Goal: Answer question/provide support: Share knowledge or assist other users

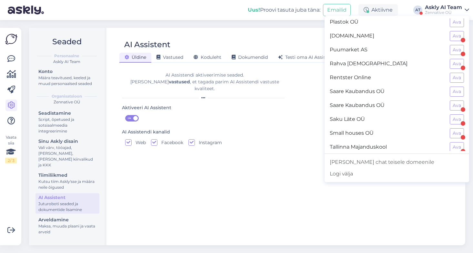
scroll to position [575, 0]
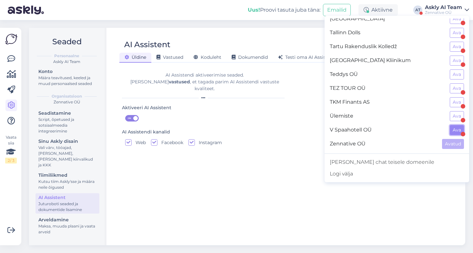
click at [458, 128] on button "Ava" at bounding box center [457, 130] width 14 height 10
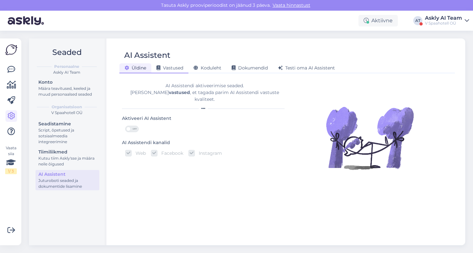
click at [174, 67] on span "Vastused" at bounding box center [169, 68] width 27 height 6
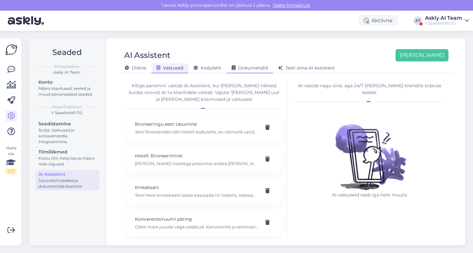
click at [250, 66] on span "Dokumendid" at bounding box center [250, 68] width 36 height 6
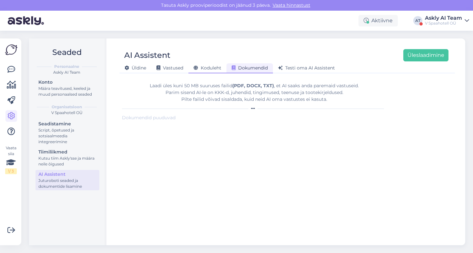
click at [205, 68] on span "Koduleht" at bounding box center [208, 68] width 28 height 6
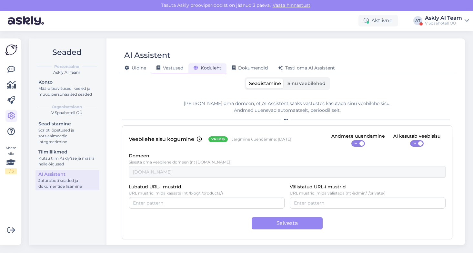
click at [166, 67] on span "Vastused" at bounding box center [169, 68] width 27 height 6
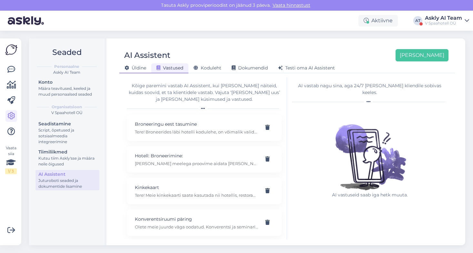
click at [141, 67] on span "Üldine" at bounding box center [135, 68] width 22 height 6
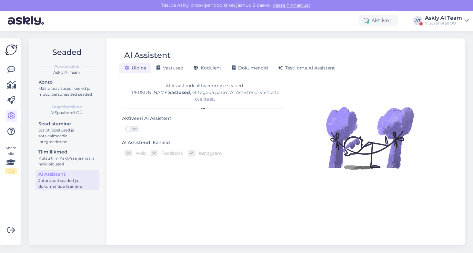
click at [131, 126] on span "OFF" at bounding box center [135, 129] width 8 height 6
click at [125, 125] on input "OFF" at bounding box center [125, 125] width 0 height 0
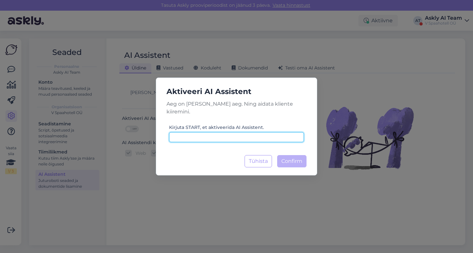
click at [237, 132] on input at bounding box center [236, 137] width 135 height 10
type input "START"
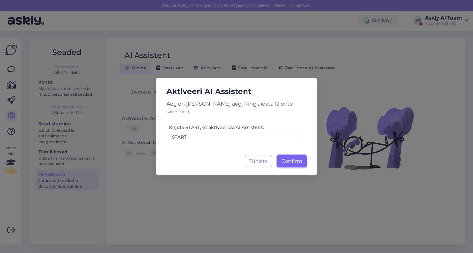
click at [302, 160] on button "Confirm Laadimine..." at bounding box center [291, 161] width 29 height 12
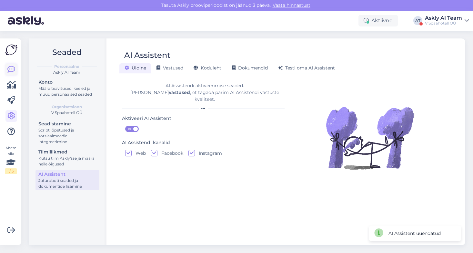
click at [11, 67] on icon at bounding box center [11, 69] width 8 height 8
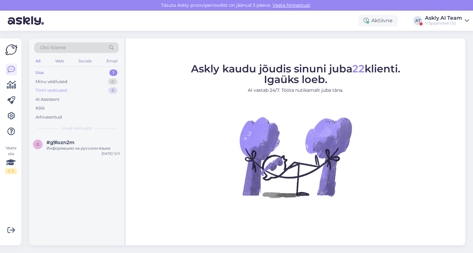
click at [55, 92] on div "Tiimi vestlused" at bounding box center [51, 90] width 32 height 6
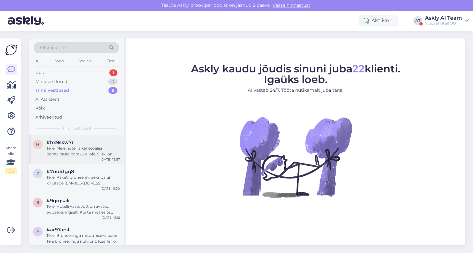
click at [81, 151] on div "Tere! Meie hotellis kahetoalisi peretubasid paraku ei ole. Siiski on Superior t…" at bounding box center [83, 151] width 74 height 12
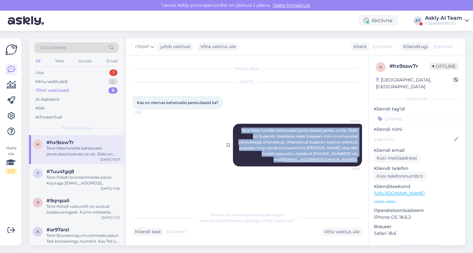
drag, startPoint x: 249, startPoint y: 130, endPoint x: 358, endPoint y: 159, distance: 112.4
click at [358, 159] on div "respa1 Tere! Meie hotellis kahetoalisi peretubasid paraku ei ole. Siiski on Sup…" at bounding box center [297, 145] width 129 height 43
copy span "Tere! Meie hotellis kahetoalisi peretubasid paraku ei ole. Siiski on Superior t…"
click at [328, 179] on div "Vestlus algas [DATE] Kas on olemas kahetoalisi peretubasid ka? 13:53 respa1 Ter…" at bounding box center [249, 132] width 235 height 140
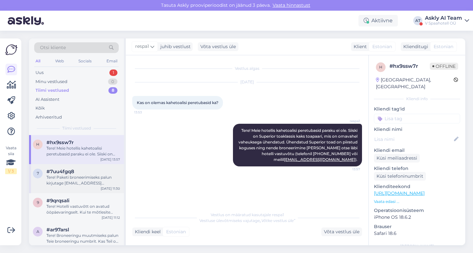
click at [59, 177] on div "Tere! Paketi broneerimiseks palun kirjutage [EMAIL_ADDRESS][DOMAIN_NAME] või he…" at bounding box center [83, 180] width 74 height 12
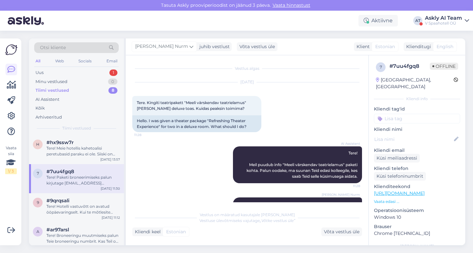
scroll to position [50, 0]
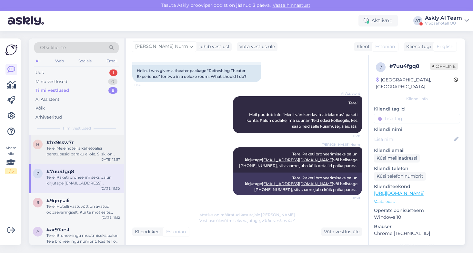
click at [77, 149] on div "Tere! Meie hotellis kahetoalisi peretubasid paraku ei ole. Siiski on Superior t…" at bounding box center [83, 151] width 74 height 12
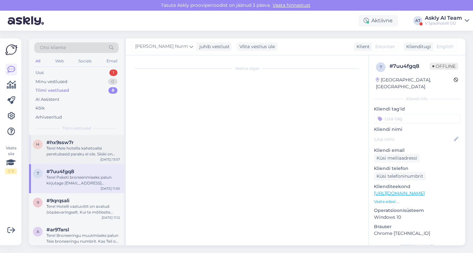
scroll to position [0, 0]
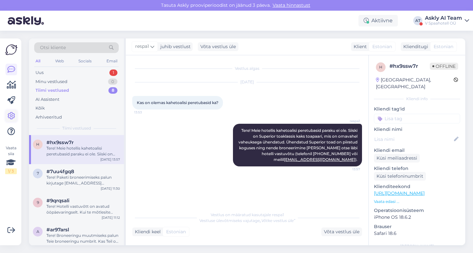
click at [10, 114] on icon at bounding box center [11, 116] width 8 height 8
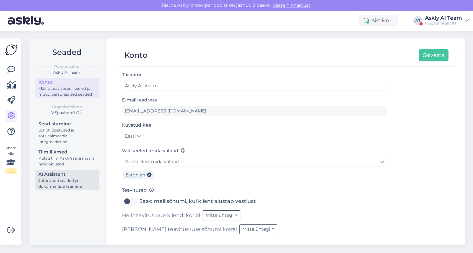
click at [77, 182] on div "Juturoboti seaded ja dokumentide lisamine" at bounding box center [67, 183] width 58 height 12
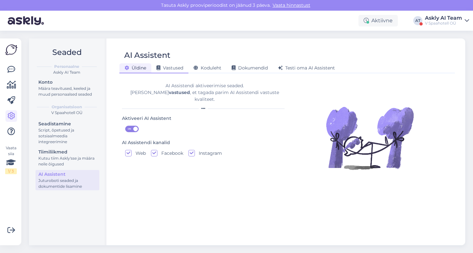
click at [171, 71] on div "Vastused" at bounding box center [169, 68] width 37 height 10
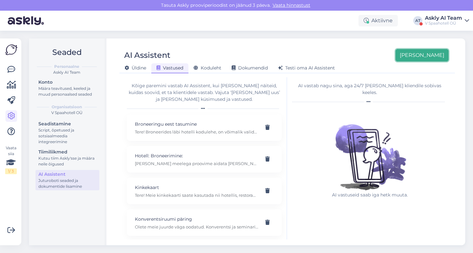
click at [425, 58] on button "[PERSON_NAME]" at bounding box center [421, 55] width 53 height 12
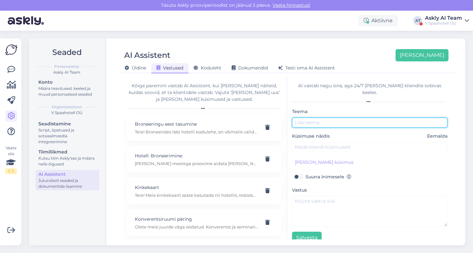
click at [347, 117] on input "text" at bounding box center [369, 122] width 155 height 10
type input "Kahetoalised toad"
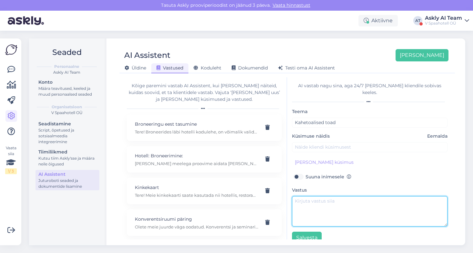
click at [325, 196] on textarea at bounding box center [369, 211] width 155 height 30
paste textarea "Tere! Meie hotellis kahetoalisi peretubasid paraku ei ole. Siiski on Superior t…"
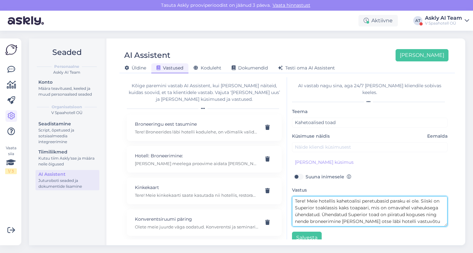
scroll to position [5, 0]
type textarea "Tere! Meie hotellis kahetoalisi peretubasid paraku ei ole. Siiski on Superior t…"
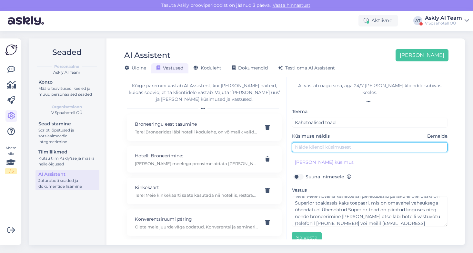
click at [305, 142] on input "text" at bounding box center [369, 147] width 155 height 10
type input "Kas teil on kahetoalist peretuba?"
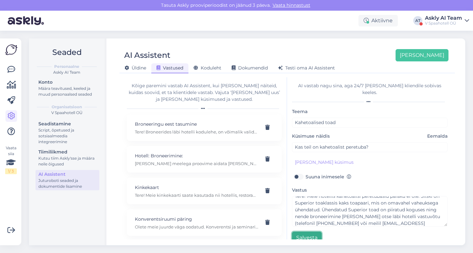
click at [307, 235] on button "Salvesta" at bounding box center [307, 237] width 30 height 12
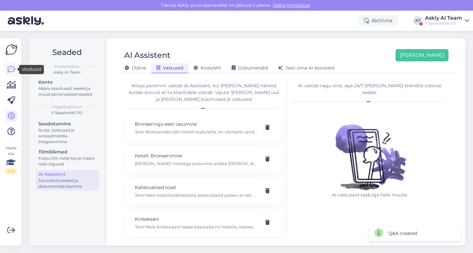
click at [11, 69] on icon at bounding box center [11, 69] width 8 height 8
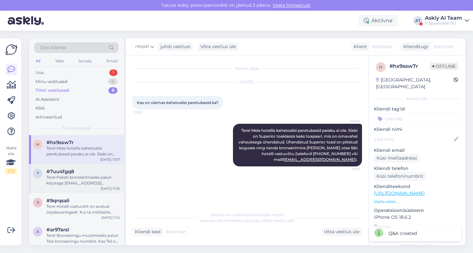
click at [84, 178] on div "Tere! Paketi broneerimiseks palun kirjutage [EMAIL_ADDRESS][DOMAIN_NAME] või he…" at bounding box center [83, 180] width 74 height 12
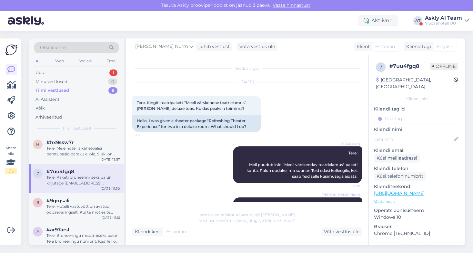
scroll to position [50, 0]
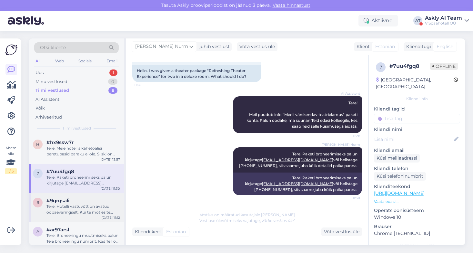
click at [76, 205] on div "Tere! Hotelli vastuvõtt on avatud ööpäevaringselt. Kui te mõtlesite spaa lahtio…" at bounding box center [83, 209] width 74 height 12
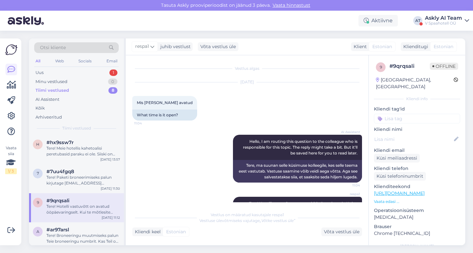
scroll to position [33, 0]
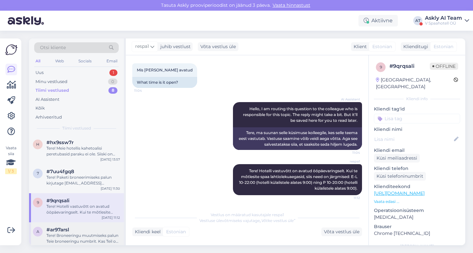
click at [86, 235] on div "Tere! Broneeringu muutmiseks palun Teie broneeringu numbrit. Kas Teil on ka mõn…" at bounding box center [83, 238] width 74 height 12
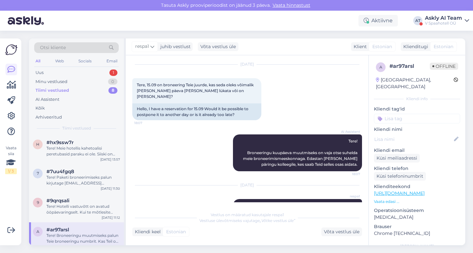
scroll to position [18, 0]
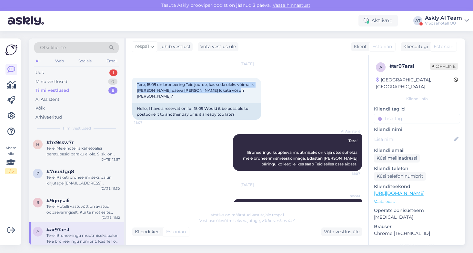
drag, startPoint x: 228, startPoint y: 91, endPoint x: 131, endPoint y: 83, distance: 97.4
click at [131, 83] on div "Vestlus algas [DATE] Tere, 15.09 on broneering Teie juurde, kas seda oleks võim…" at bounding box center [247, 150] width 243 height 190
copy span "Tere, 15.09 on broneering Teie juurde, kas seda oleks võimalik [PERSON_NAME] pä…"
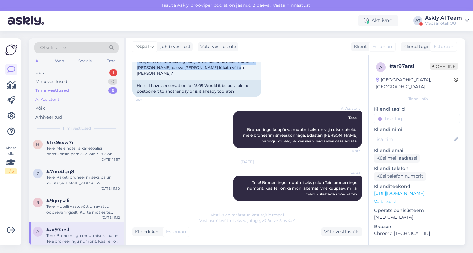
click at [61, 96] on div "AI Assistent" at bounding box center [76, 99] width 85 height 9
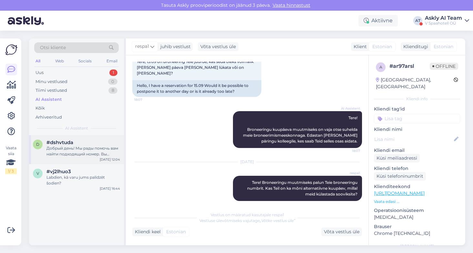
click at [83, 155] on div "Добрый день! Мы рады помочь вам найти подходящий номер. Вы можете использовать …" at bounding box center [83, 151] width 74 height 12
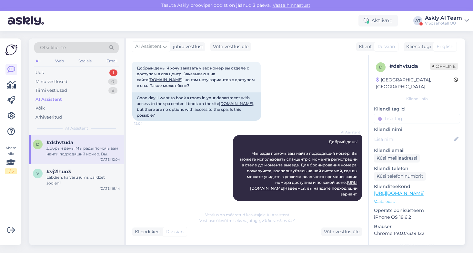
scroll to position [0, 0]
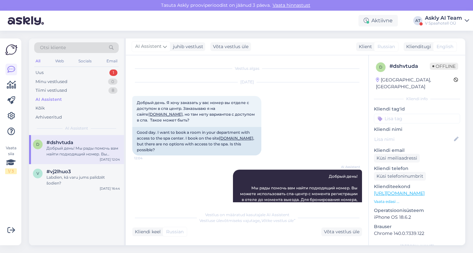
click at [445, 19] on div "Askly AI Team" at bounding box center [443, 17] width 37 height 5
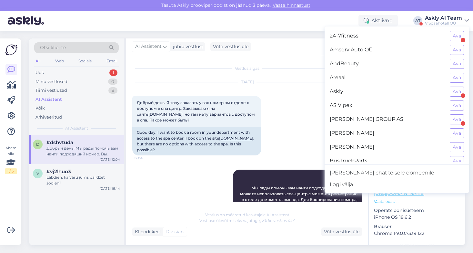
click at [457, 97] on div "Askly Ava" at bounding box center [396, 92] width 144 height 14
click at [457, 94] on button "Ava" at bounding box center [457, 91] width 14 height 10
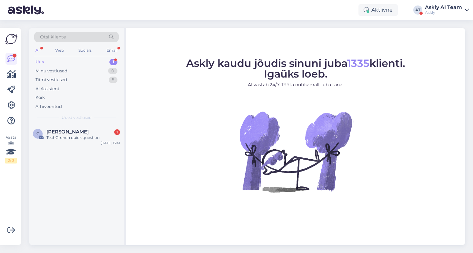
click at [49, 38] on span "Otsi kliente" at bounding box center [53, 37] width 26 height 7
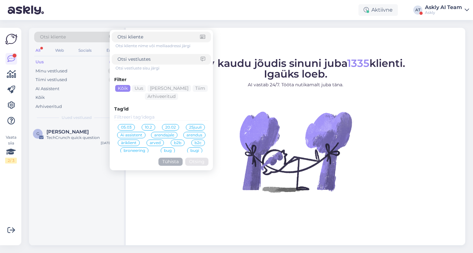
click at [133, 59] on input at bounding box center [158, 59] width 83 height 7
type input "teddy"
click at [203, 161] on button "Otsing" at bounding box center [196, 161] width 23 height 8
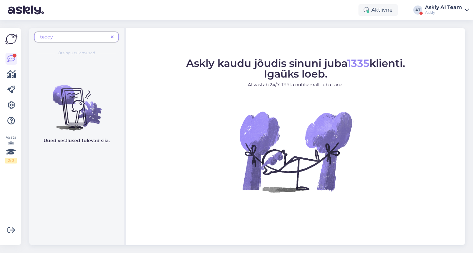
click at [114, 36] on span at bounding box center [112, 37] width 8 height 7
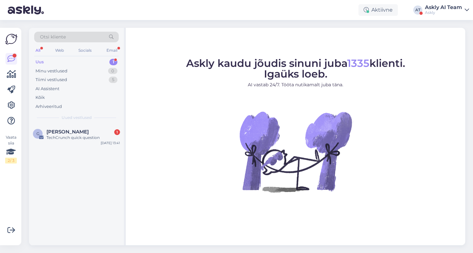
click at [93, 39] on div "Otsi kliente" at bounding box center [76, 37] width 85 height 11
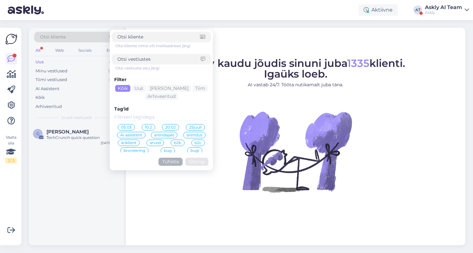
click at [427, 219] on div "Askly kaudu jõudis sinuni juba 1335 klienti. Igaüks loeb. AI vastab 24/7. Tööta…" at bounding box center [295, 136] width 339 height 217
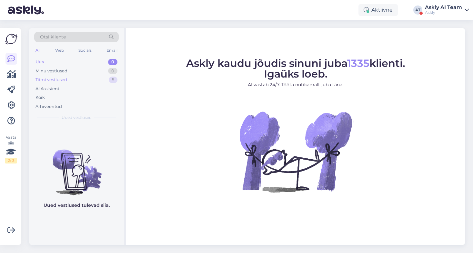
click at [54, 80] on div "Tiimi vestlused" at bounding box center [51, 79] width 32 height 6
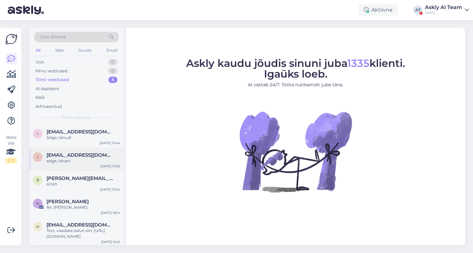
click at [86, 160] on div "selge, tänan!" at bounding box center [83, 161] width 74 height 6
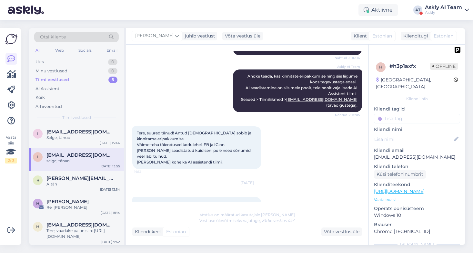
scroll to position [622, 0]
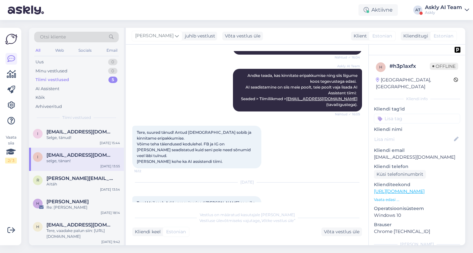
click at [447, 9] on div "Askly AI Team" at bounding box center [443, 7] width 37 height 5
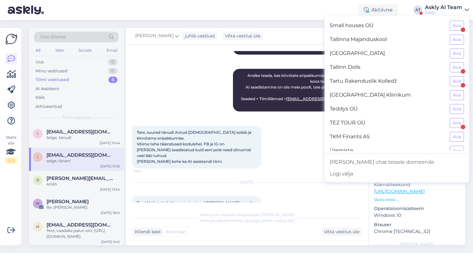
scroll to position [575, 0]
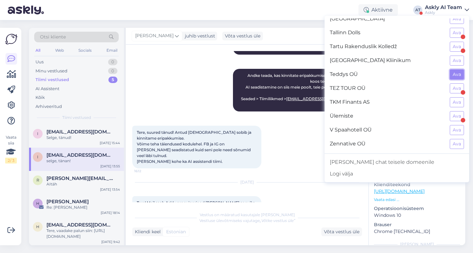
click at [455, 75] on button "Ava" at bounding box center [457, 74] width 14 height 10
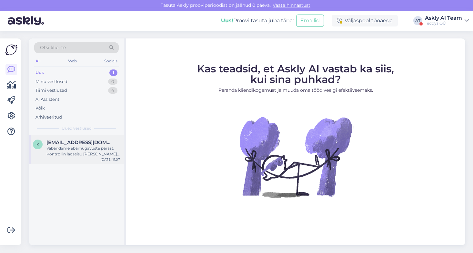
click at [79, 148] on div "Vabandame ebamugavuste pärast. Kontrollin laoseisu [PERSON_NAME] teile teada, m…" at bounding box center [83, 151] width 74 height 12
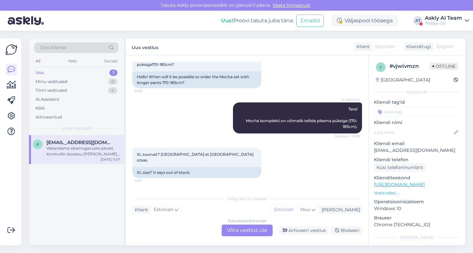
scroll to position [0, 0]
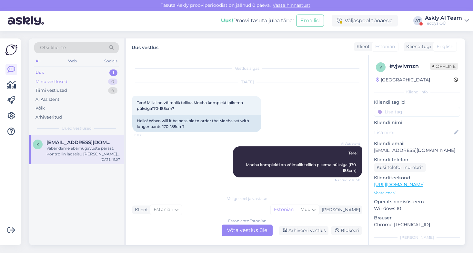
click at [59, 81] on div "Minu vestlused" at bounding box center [51, 81] width 32 height 6
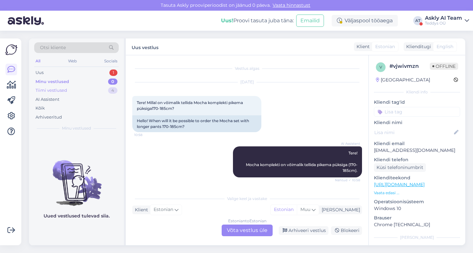
click at [57, 90] on div "Tiimi vestlused" at bounding box center [51, 90] width 32 height 6
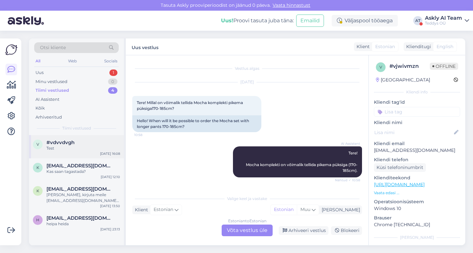
click at [78, 143] on div "#vdvvdvgh" at bounding box center [83, 142] width 74 height 6
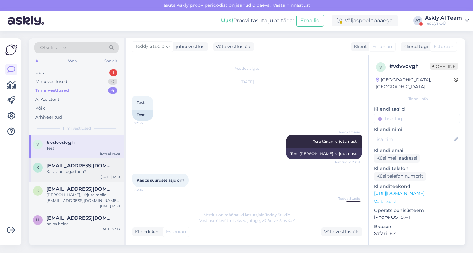
click at [88, 173] on div "Kas saan tagastada?" at bounding box center [83, 171] width 74 height 6
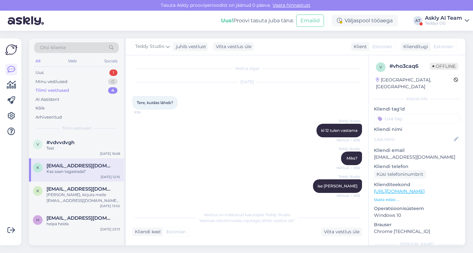
scroll to position [108, 0]
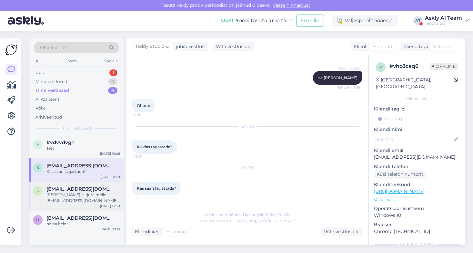
click at [82, 191] on span "[EMAIL_ADDRESS][DOMAIN_NAME]" at bounding box center [79, 189] width 67 height 6
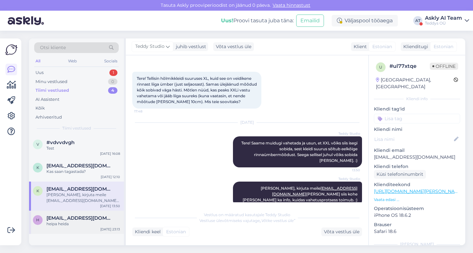
click at [85, 220] on span "[EMAIL_ADDRESS][DOMAIN_NAME]" at bounding box center [79, 218] width 67 height 6
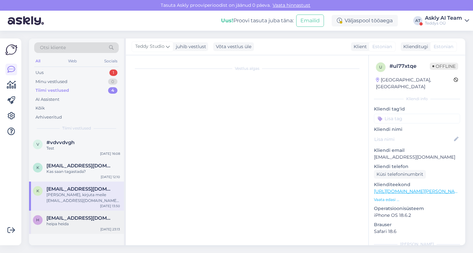
scroll to position [0, 0]
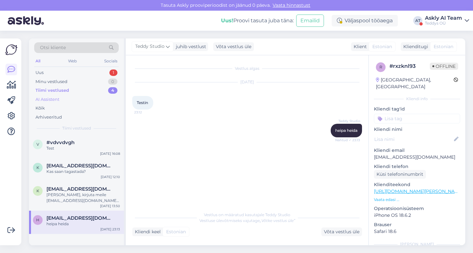
click at [47, 100] on div "AI Assistent" at bounding box center [47, 99] width 24 height 6
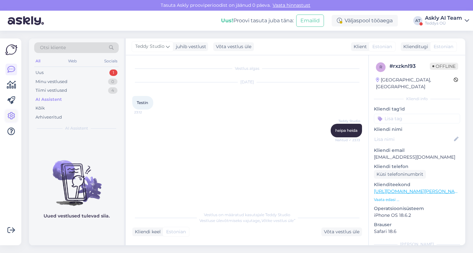
click at [12, 117] on icon at bounding box center [11, 116] width 8 height 8
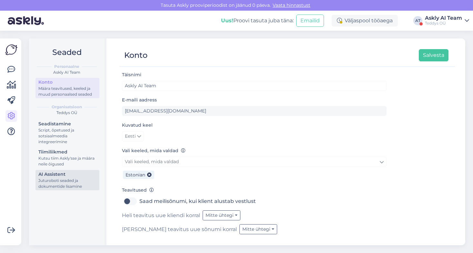
click at [58, 180] on div "Juturoboti seaded ja dokumentide lisamine" at bounding box center [67, 183] width 58 height 12
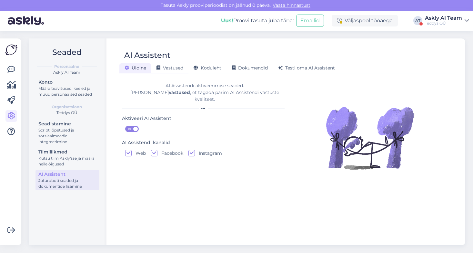
click at [169, 68] on span "Vastused" at bounding box center [169, 68] width 27 height 6
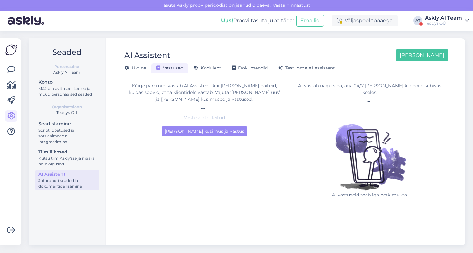
click at [212, 66] on span "Koduleht" at bounding box center [208, 68] width 28 height 6
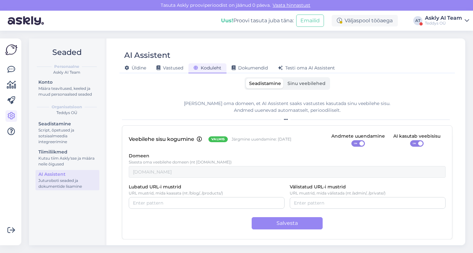
click at [305, 80] on label "Sinu veebilehed" at bounding box center [306, 83] width 45 height 10
click at [284, 78] on input "Sinu veebilehed" at bounding box center [284, 78] width 0 height 0
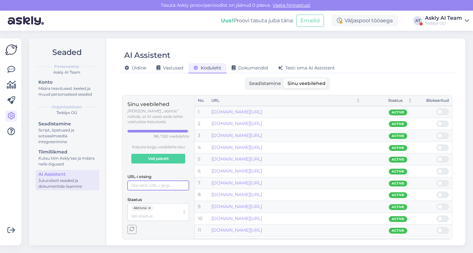
click at [144, 180] on input "URL-i otsing" at bounding box center [158, 185] width 62 height 10
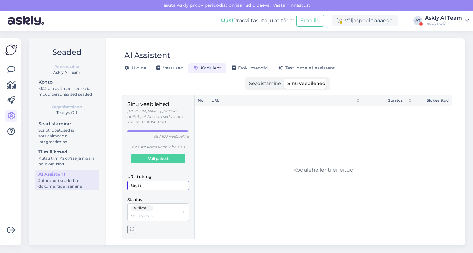
drag, startPoint x: 156, startPoint y: 178, endPoint x: 103, endPoint y: 176, distance: 52.6
click at [104, 177] on div "Seaded Personaalne Askly AI Team Konto Määra teavitused, keeled ja muud persona…" at bounding box center [247, 141] width 436 height 206
type input "tingi"
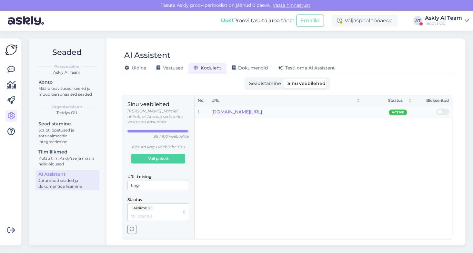
click at [228, 113] on link "[DOMAIN_NAME][URL]" at bounding box center [236, 112] width 51 height 6
click at [248, 67] on span "Dokumendid" at bounding box center [250, 68] width 36 height 6
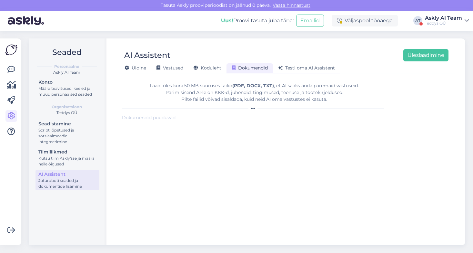
click at [295, 68] on span "Testi oma AI Assistent" at bounding box center [306, 68] width 57 height 6
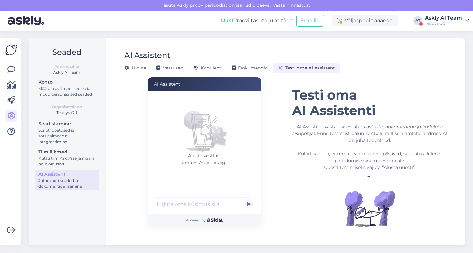
click at [213, 204] on input "text" at bounding box center [204, 203] width 105 height 13
type input "kuidas tagastada"
click at [244, 199] on button "submit" at bounding box center [249, 204] width 10 height 10
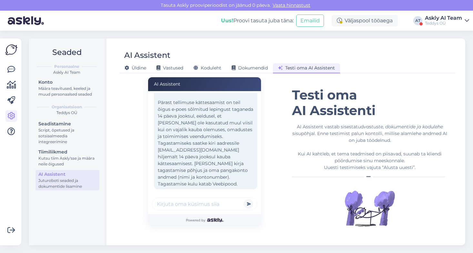
scroll to position [28, 0]
click at [10, 68] on icon at bounding box center [11, 69] width 8 height 8
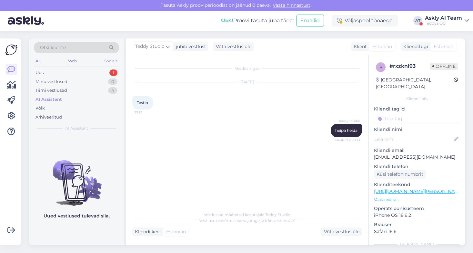
click at [108, 61] on div "Socials" at bounding box center [111, 61] width 16 height 8
click at [11, 115] on icon at bounding box center [11, 116] width 8 height 8
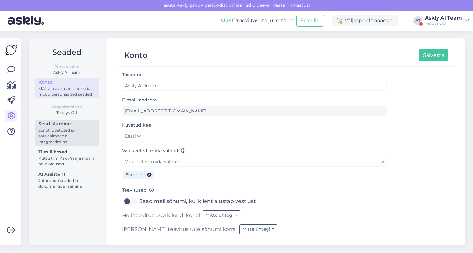
click at [85, 134] on div "Script, õpetused ja sotsiaalmeedia integreerimine" at bounding box center [67, 135] width 58 height 17
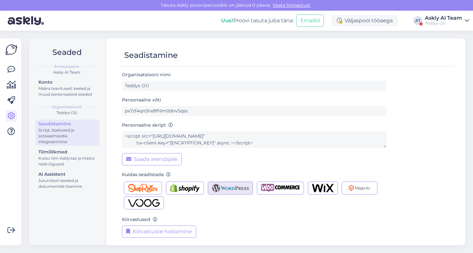
scroll to position [4, 0]
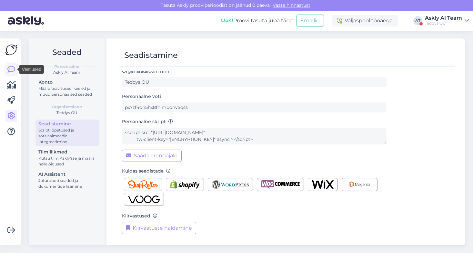
click at [11, 69] on icon at bounding box center [11, 69] width 8 height 8
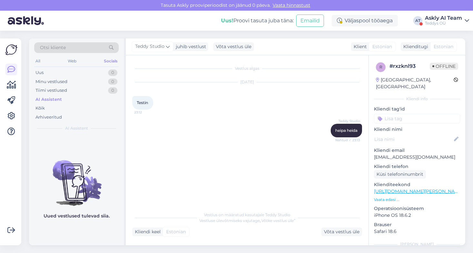
click at [437, 20] on div "Askly AI Team" at bounding box center [443, 17] width 37 height 5
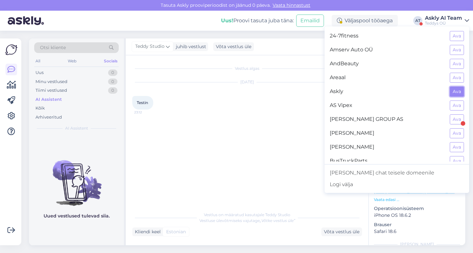
click at [456, 92] on button "Ava" at bounding box center [457, 91] width 14 height 10
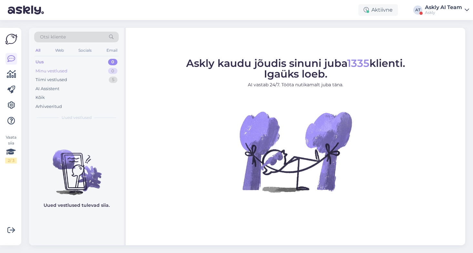
click at [43, 71] on div "Minu vestlused" at bounding box center [51, 71] width 32 height 6
click at [45, 80] on div "Tiimi vestlused" at bounding box center [51, 79] width 32 height 6
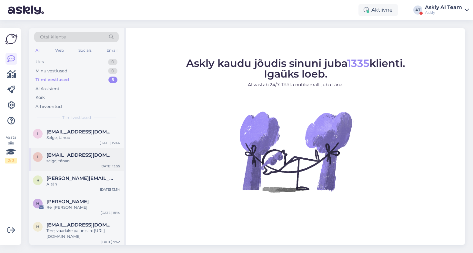
click at [93, 154] on span "[EMAIL_ADDRESS][DOMAIN_NAME]" at bounding box center [79, 155] width 67 height 6
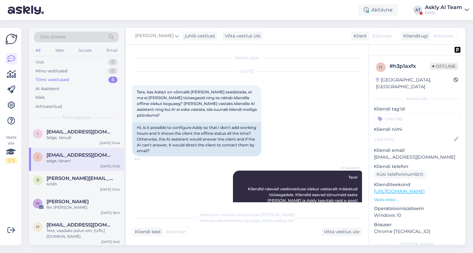
scroll to position [764, 0]
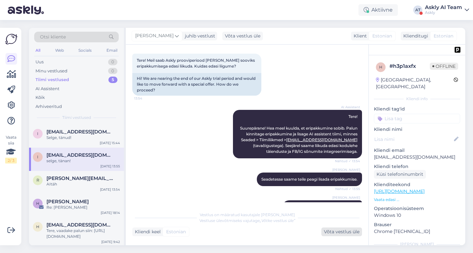
click at [339, 231] on div "Võta vestlus üle" at bounding box center [341, 231] width 41 height 9
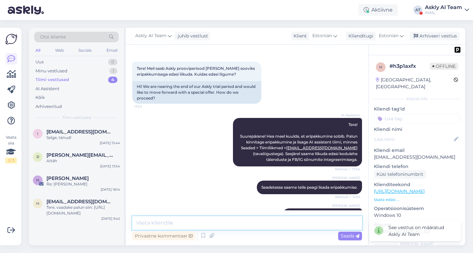
click at [195, 223] on textarea at bounding box center [247, 223] width 230 height 14
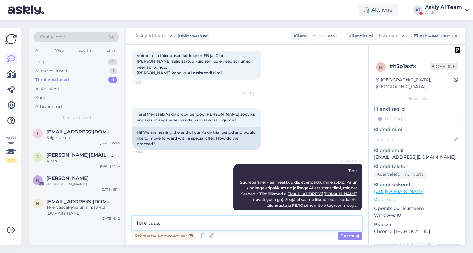
scroll to position [710, 0]
drag, startPoint x: 182, startPoint y: 222, endPoint x: 163, endPoint y: 222, distance: 18.4
click at [163, 222] on textarea "Tere taas, panime teile litsentsi konto juurde" at bounding box center [247, 223] width 230 height 14
click at [261, 225] on textarea "Tere taas, lisasime teile litsentsi konto juurde" at bounding box center [247, 223] width 230 height 14
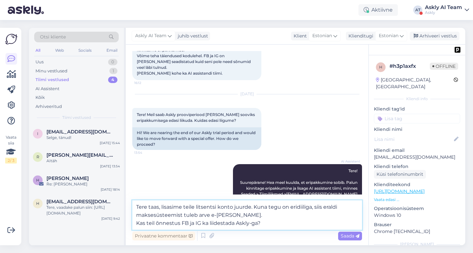
type textarea "Tere taas, lisasime teile litsentsi konto juurde. Kuna tegu on eridiiliga, siis…"
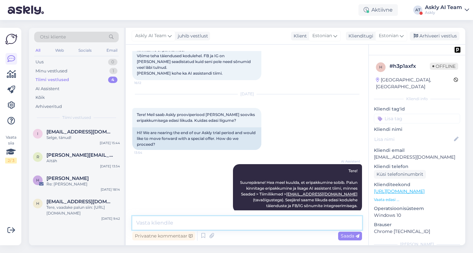
scroll to position [796, 0]
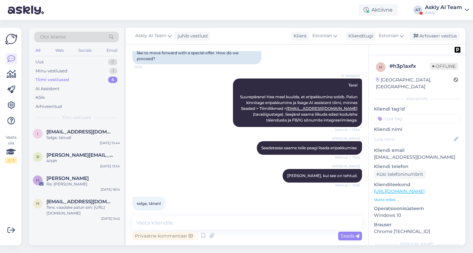
click at [441, 8] on div "Askly AI Team" at bounding box center [443, 7] width 37 height 5
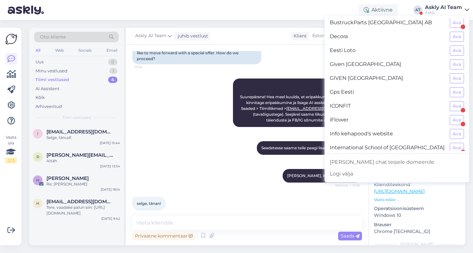
scroll to position [575, 0]
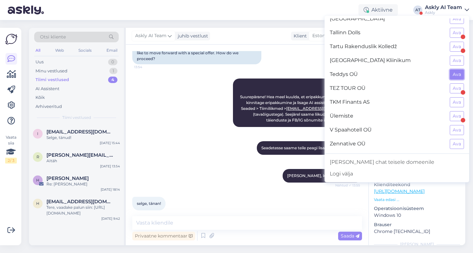
click at [454, 73] on button "Ava" at bounding box center [457, 74] width 14 height 10
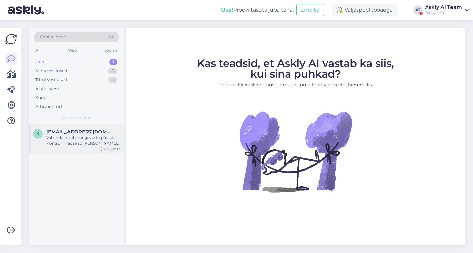
click at [73, 141] on div "Vabandame ebamugavuste pärast. Kontrollin laoseisu [PERSON_NAME] teile teada, m…" at bounding box center [83, 140] width 74 height 12
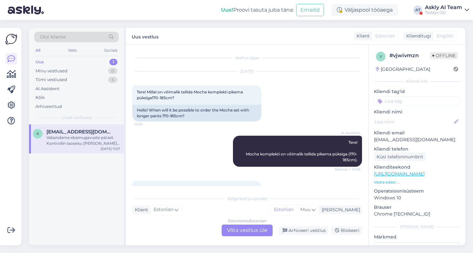
scroll to position [72, 0]
